Goal: Task Accomplishment & Management: Complete application form

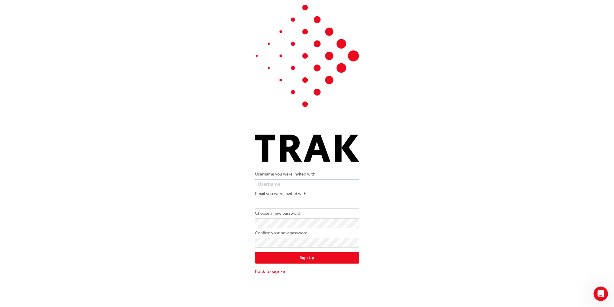
click at [278, 188] on input "text" at bounding box center [307, 184] width 104 height 10
type input "93153515"
click at [283, 202] on input "email" at bounding box center [307, 204] width 104 height 10
paste input "[PERSON_NAME][EMAIL_ADDRESS][PERSON_NAME][DOMAIN_NAME]"
type input "[PERSON_NAME][EMAIL_ADDRESS][PERSON_NAME][DOMAIN_NAME]"
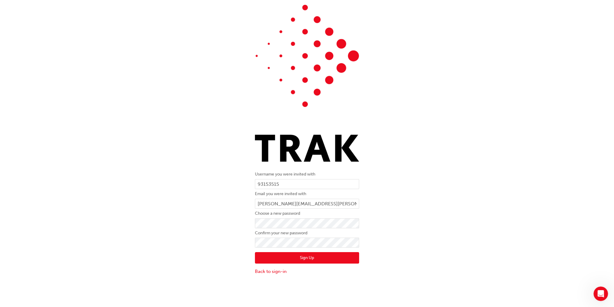
click at [311, 259] on button "Sign Up" at bounding box center [307, 258] width 104 height 11
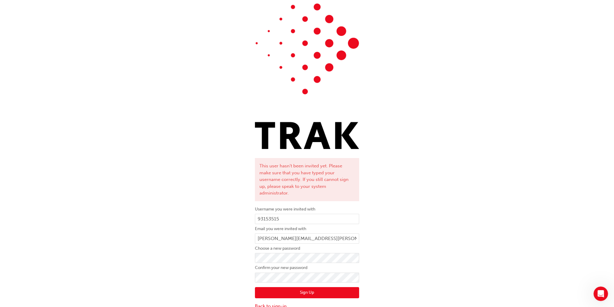
scroll to position [26, 0]
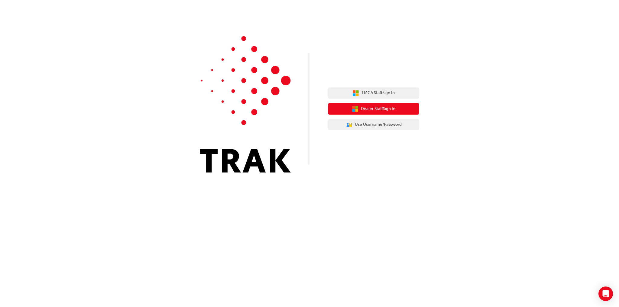
click at [390, 109] on span "Dealer Staff Sign In" at bounding box center [378, 109] width 34 height 7
